Goal: Find specific page/section: Find specific page/section

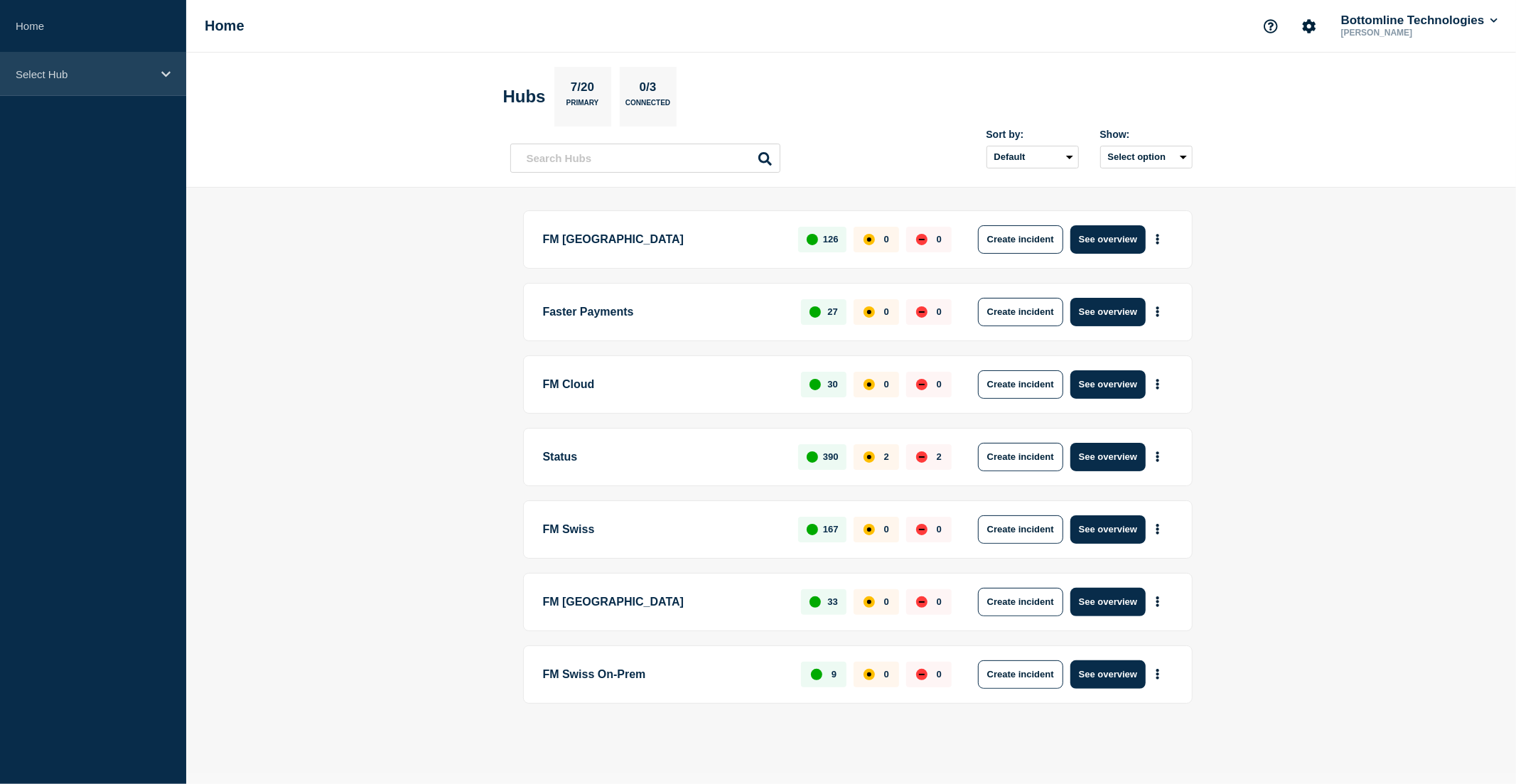
click at [112, 62] on div "Select Hub" at bounding box center [93, 74] width 187 height 43
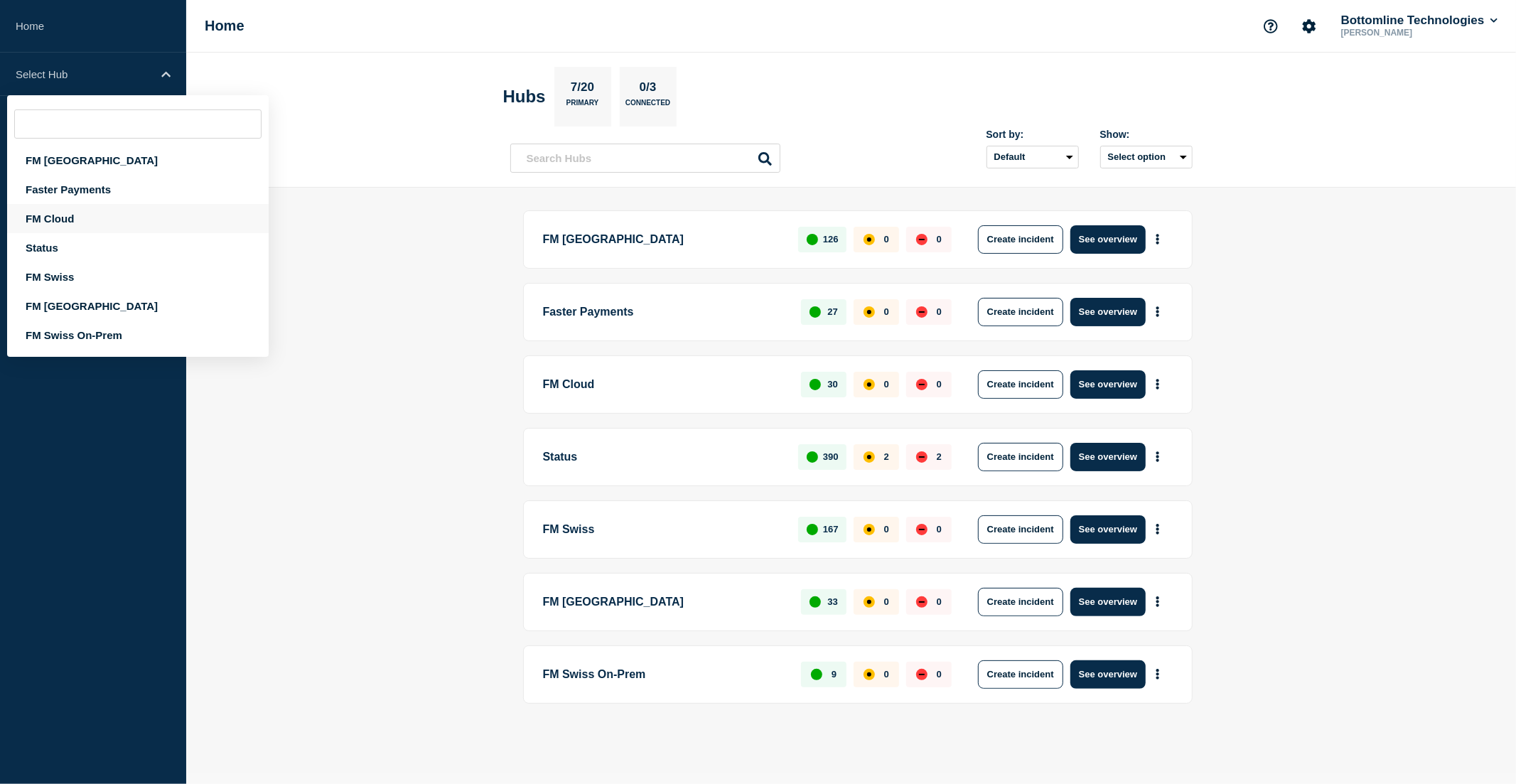
click at [163, 217] on div "FM Cloud" at bounding box center [138, 218] width 261 height 29
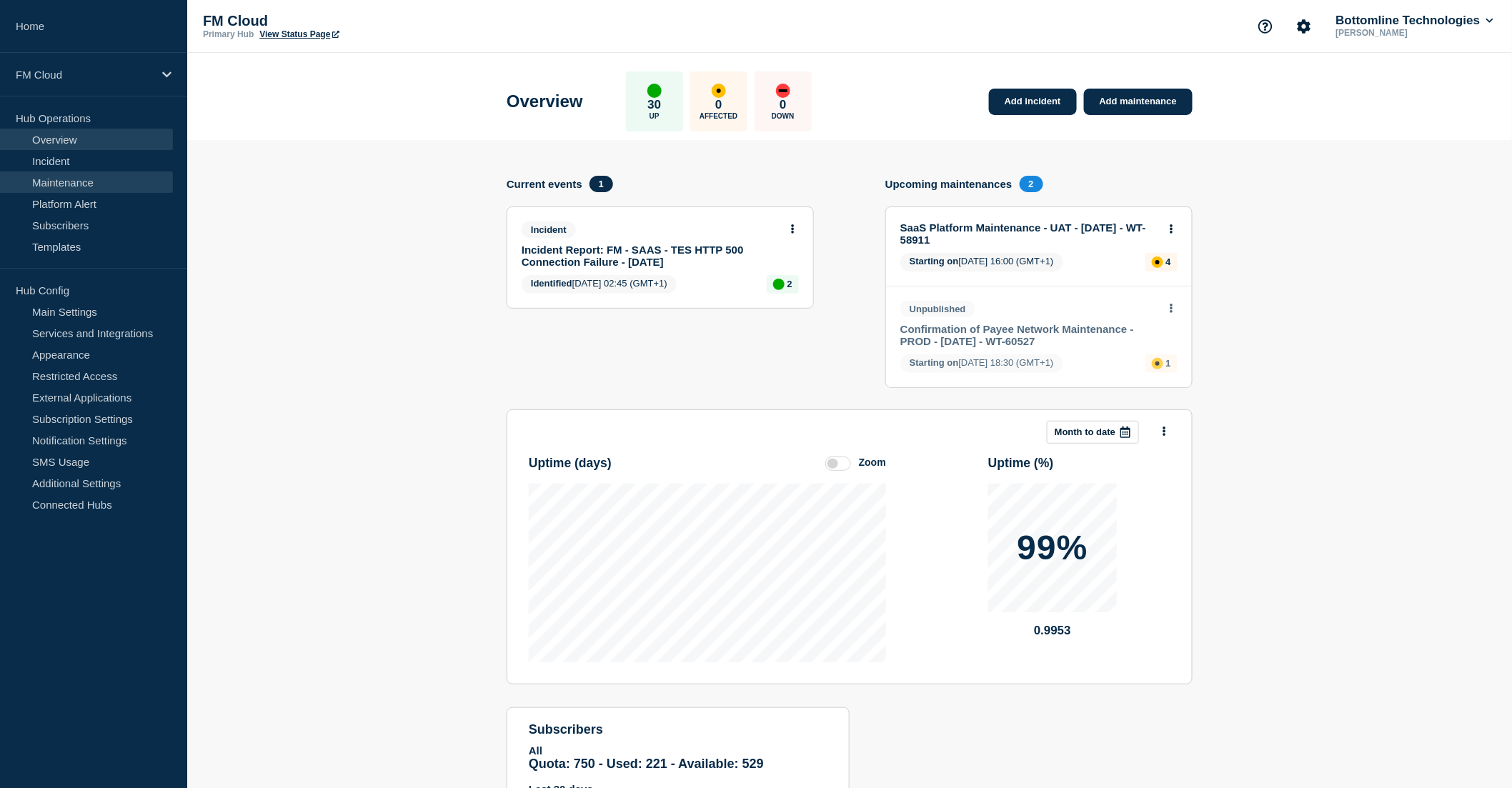
click at [95, 179] on link "Maintenance" at bounding box center [86, 182] width 173 height 22
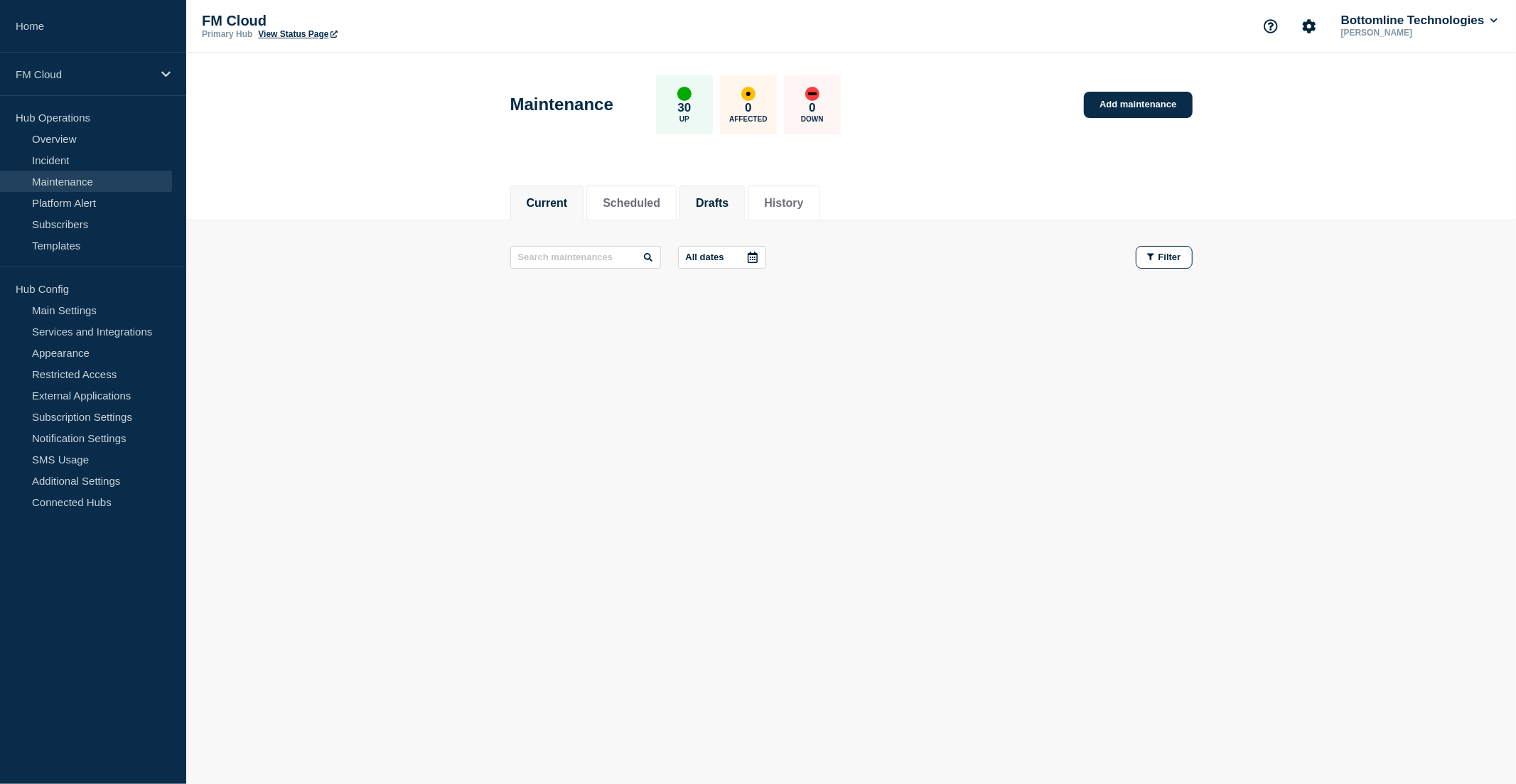
click at [728, 204] on button "Drafts" at bounding box center [712, 203] width 32 height 13
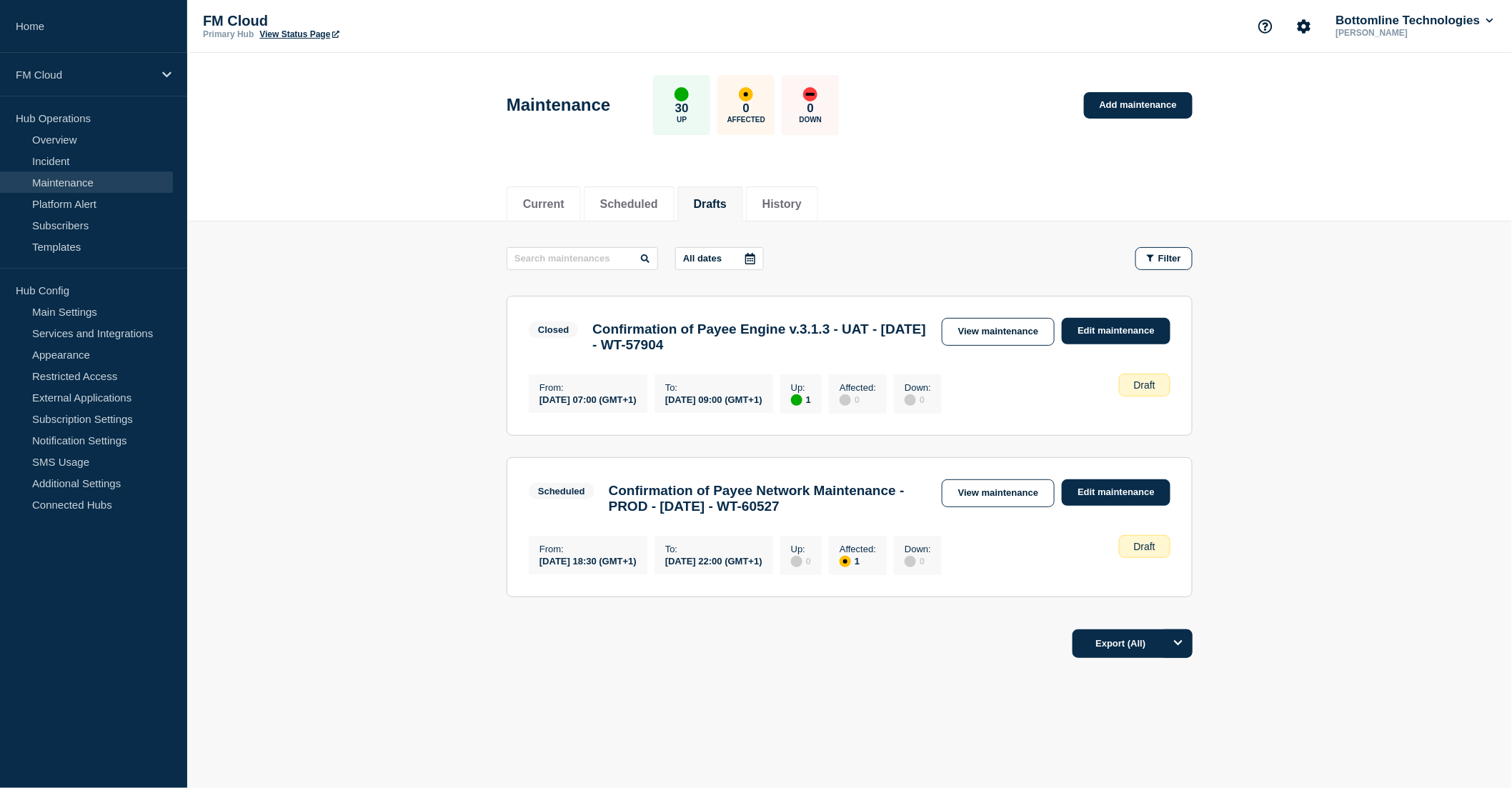
click at [281, 437] on main "All dates Filter Closed 1 Up Confirmation of Payee Engine v.3.1.3 - UAT - [DATE…" at bounding box center [850, 419] width 1324 height 398
click at [309, 206] on div "Current Scheduled Drafts History" at bounding box center [850, 197] width 1324 height 49
click at [254, 285] on main "All dates Filter Closed 1 Up Confirmation of Payee Engine v.3.1.3 - UAT - [DATE…" at bounding box center [850, 419] width 1324 height 398
